Goal: Transaction & Acquisition: Purchase product/service

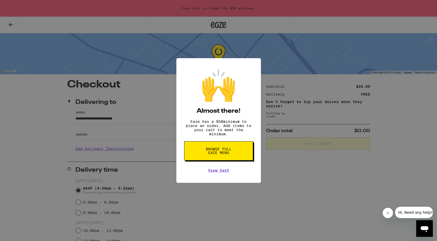
click at [218, 154] on span "Browse full Eaze Menu" at bounding box center [218, 150] width 27 height 7
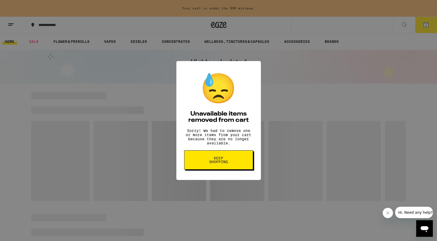
click at [219, 164] on span "Keep Shopping" at bounding box center [218, 160] width 27 height 7
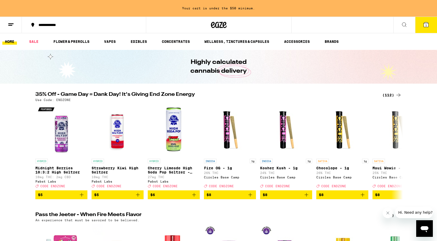
click at [396, 94] on icon at bounding box center [398, 95] width 6 height 6
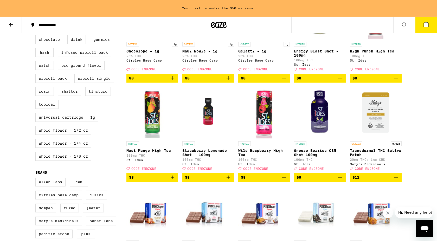
scroll to position [230, 0]
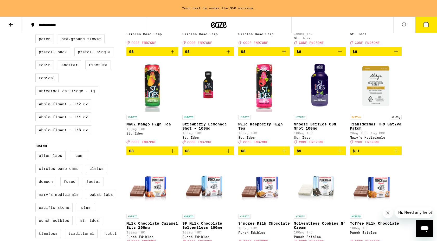
click at [92, 95] on label "Universal Cartridge - 1g" at bounding box center [66, 91] width 63 height 9
checkbox input "true"
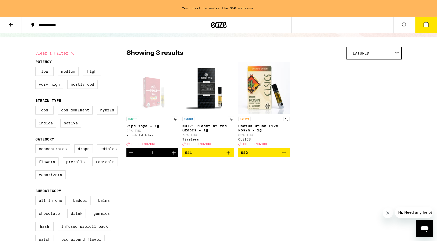
scroll to position [29, 0]
click at [175, 156] on icon "Increment" at bounding box center [174, 153] width 6 height 6
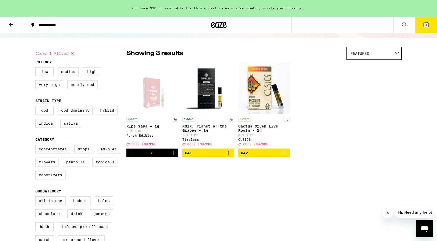
click at [428, 28] on icon at bounding box center [426, 25] width 6 height 6
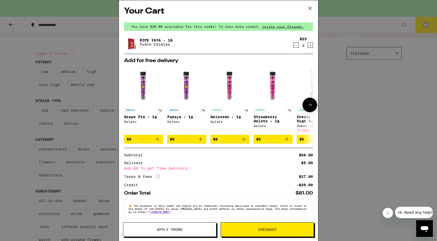
scroll to position [5, 0]
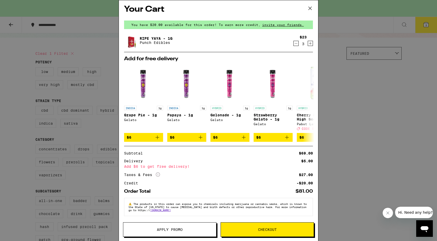
click at [174, 228] on span "Apply Promo" at bounding box center [170, 230] width 26 height 4
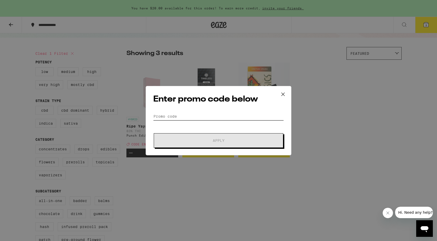
click at [205, 113] on input "Promo Code" at bounding box center [218, 117] width 131 height 8
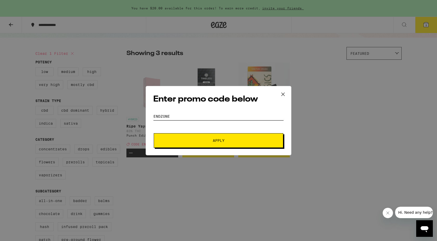
type input "endzone"
click at [207, 139] on span "Apply" at bounding box center [219, 141] width 94 height 4
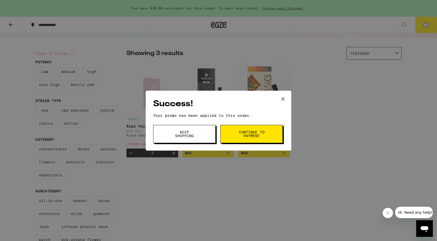
click at [248, 138] on span "Continue to payment" at bounding box center [251, 134] width 27 height 7
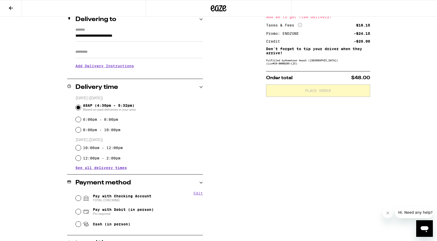
scroll to position [96, 0]
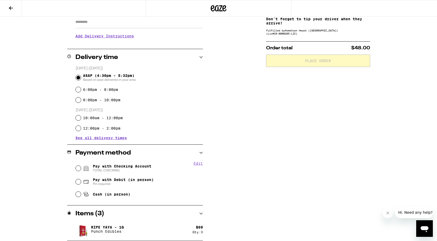
click at [99, 168] on span "Pay with Checking Account TOTAL CHECKING" at bounding box center [122, 168] width 59 height 8
click at [81, 168] on input "Pay with Checking Account TOTAL CHECKING" at bounding box center [78, 168] width 5 height 5
radio input "true"
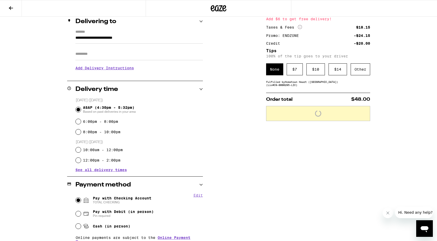
scroll to position [64, 0]
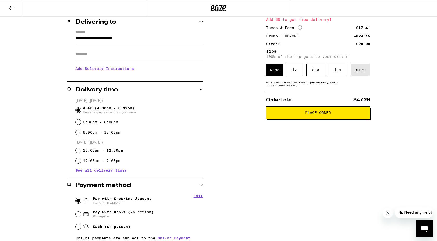
click at [363, 70] on div "Other" at bounding box center [360, 70] width 20 height 12
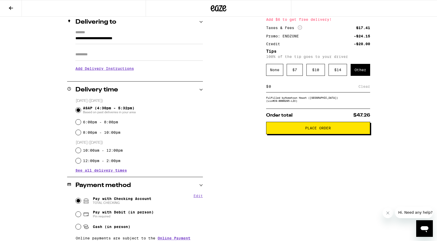
click at [298, 92] on div "$ Clear" at bounding box center [318, 87] width 104 height 12
click at [297, 91] on div "$ Clear" at bounding box center [318, 87] width 104 height 12
click at [272, 89] on input at bounding box center [313, 86] width 90 height 5
type input "3"
click at [239, 114] on div "**********" at bounding box center [218, 144] width 374 height 291
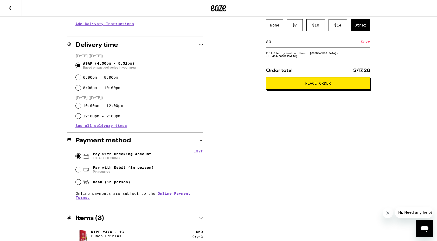
scroll to position [113, 0]
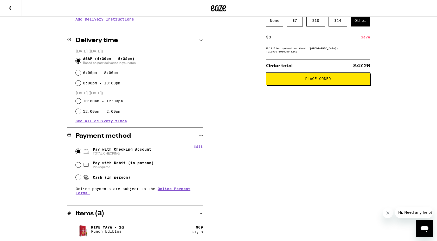
click at [303, 81] on span "Place Order" at bounding box center [317, 79] width 95 height 4
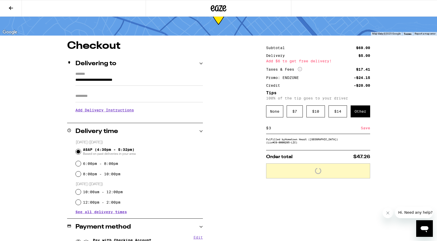
scroll to position [0, 0]
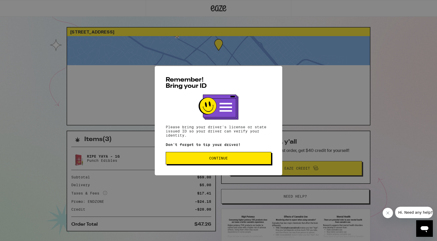
click at [212, 157] on span "Continue" at bounding box center [218, 159] width 19 height 4
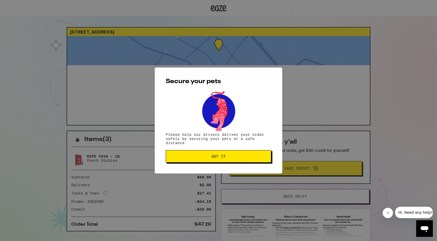
click at [218, 158] on span "Got it" at bounding box center [218, 157] width 14 height 4
